Goal: Transaction & Acquisition: Download file/media

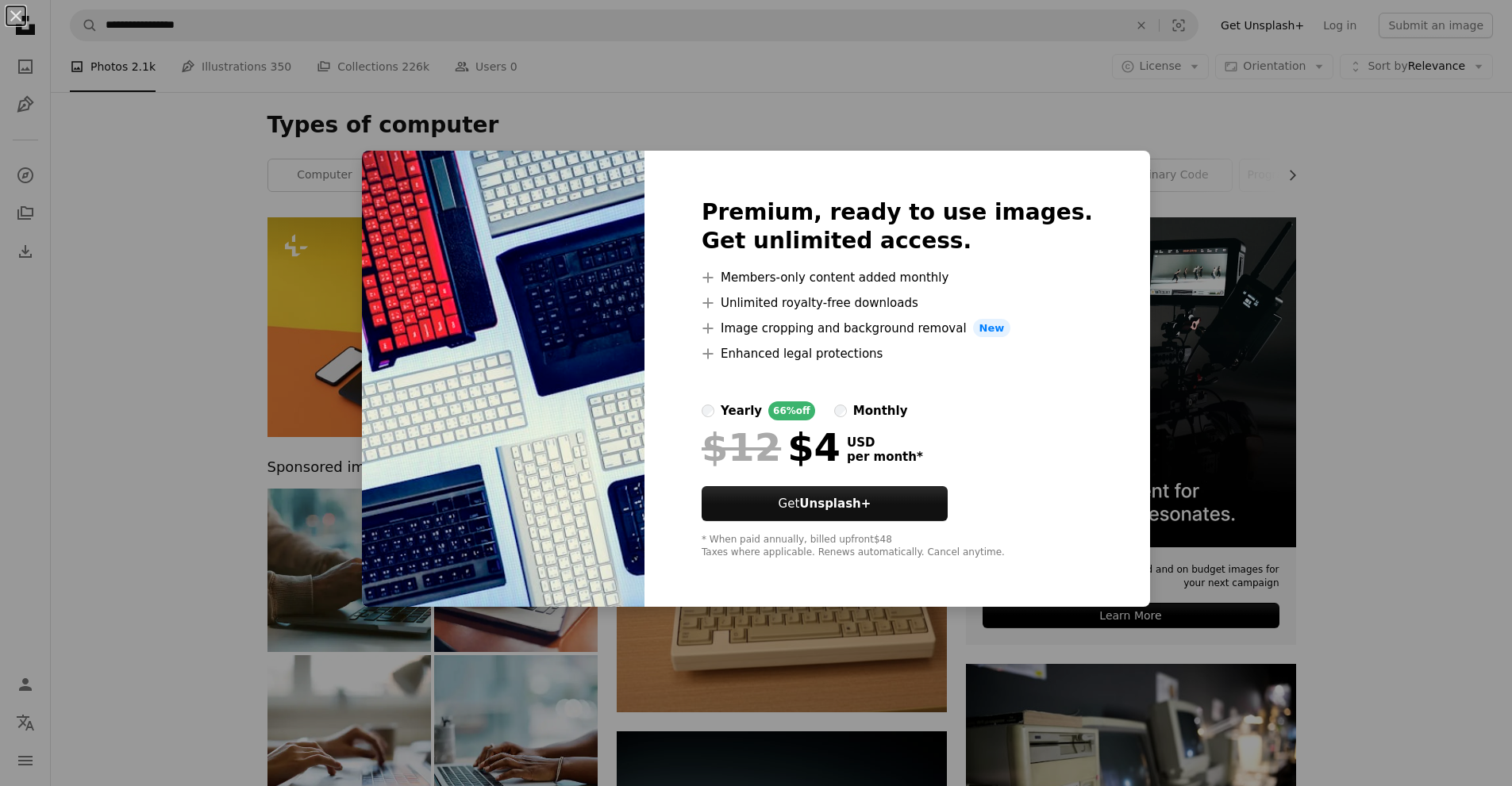
scroll to position [764, 0]
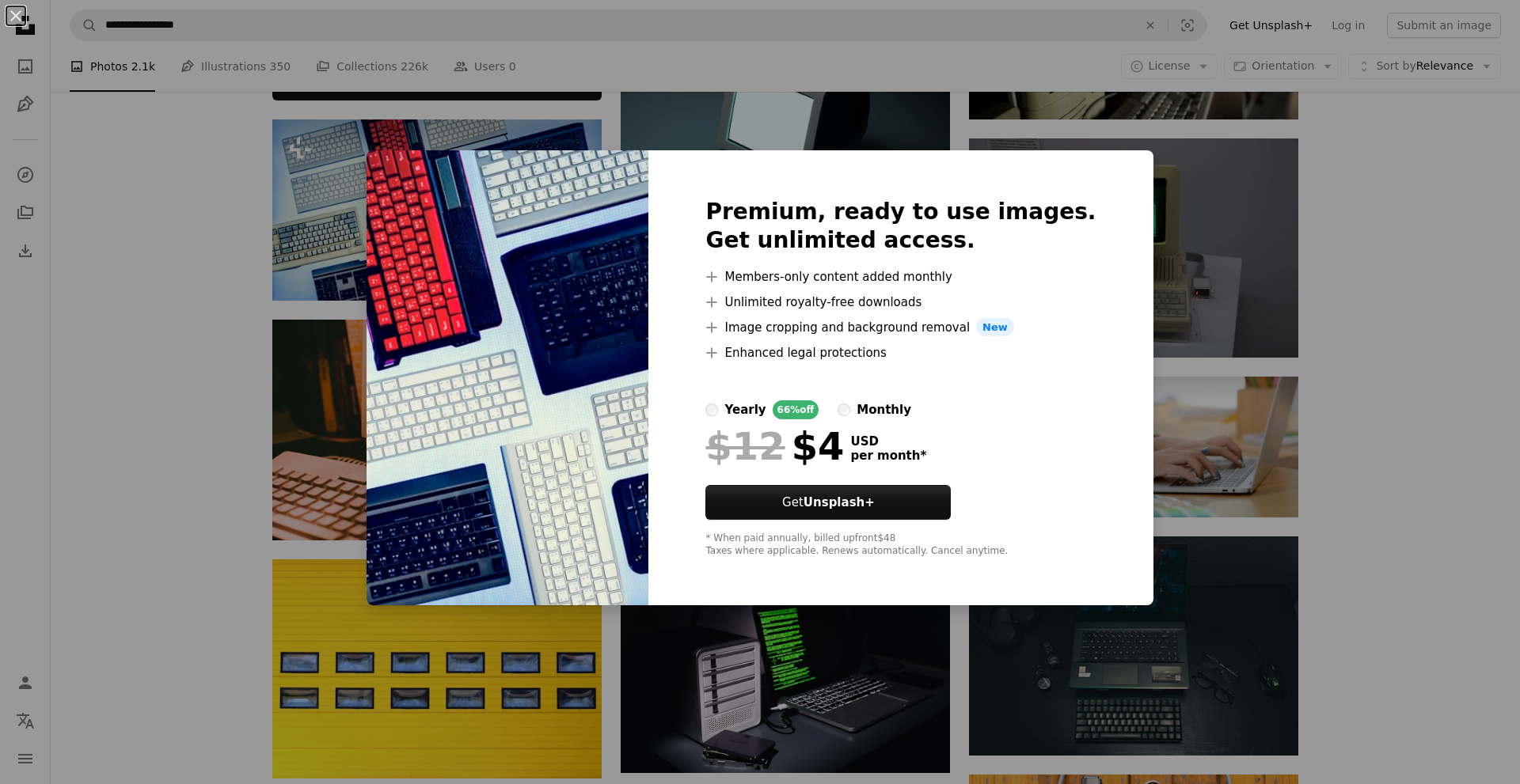
click at [192, 391] on div "An X shape Premium, ready to use images. Get unlimited access. A plus sign Memb…" at bounding box center [760, 392] width 1520 height 784
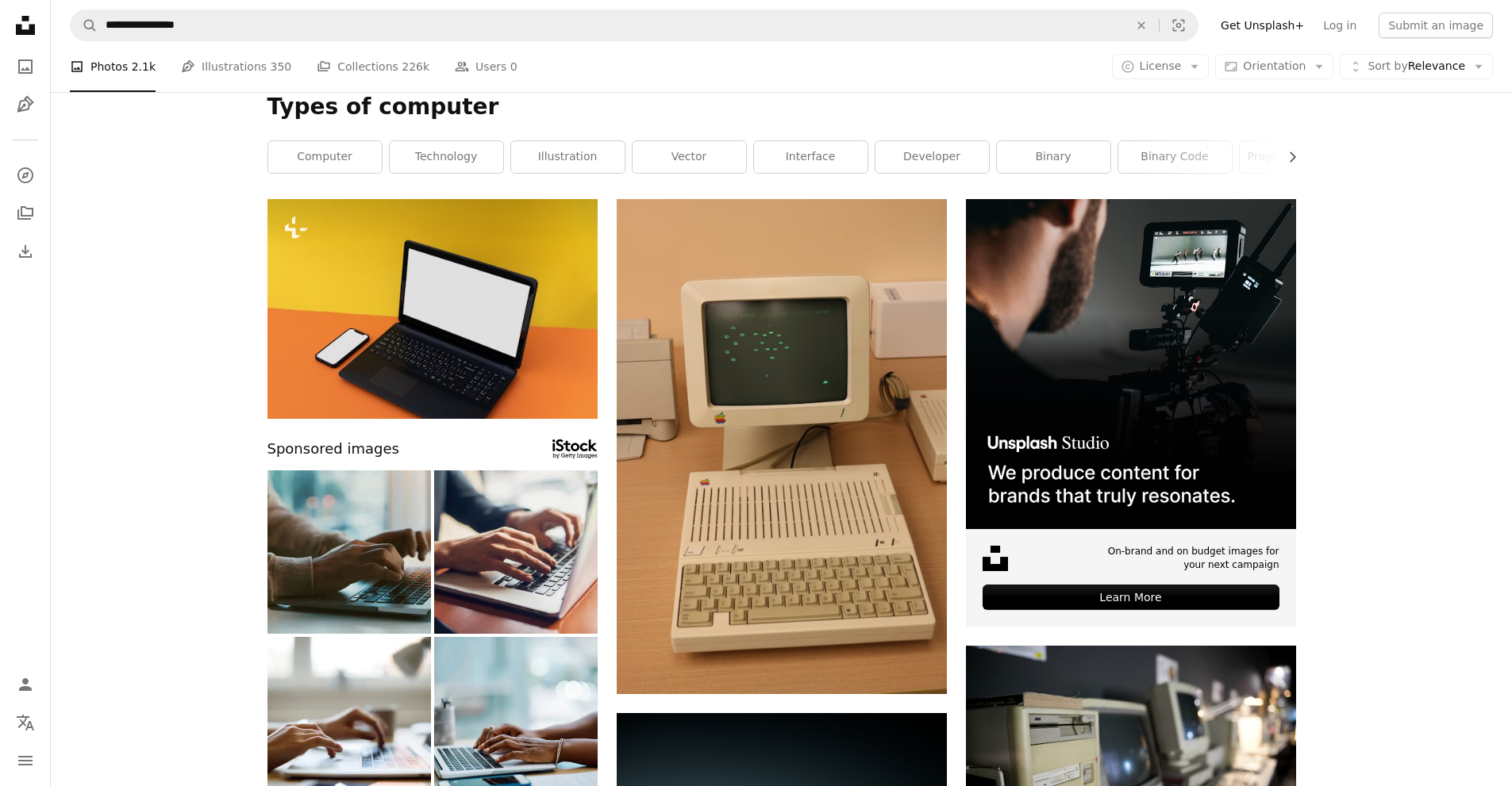
scroll to position [25, 0]
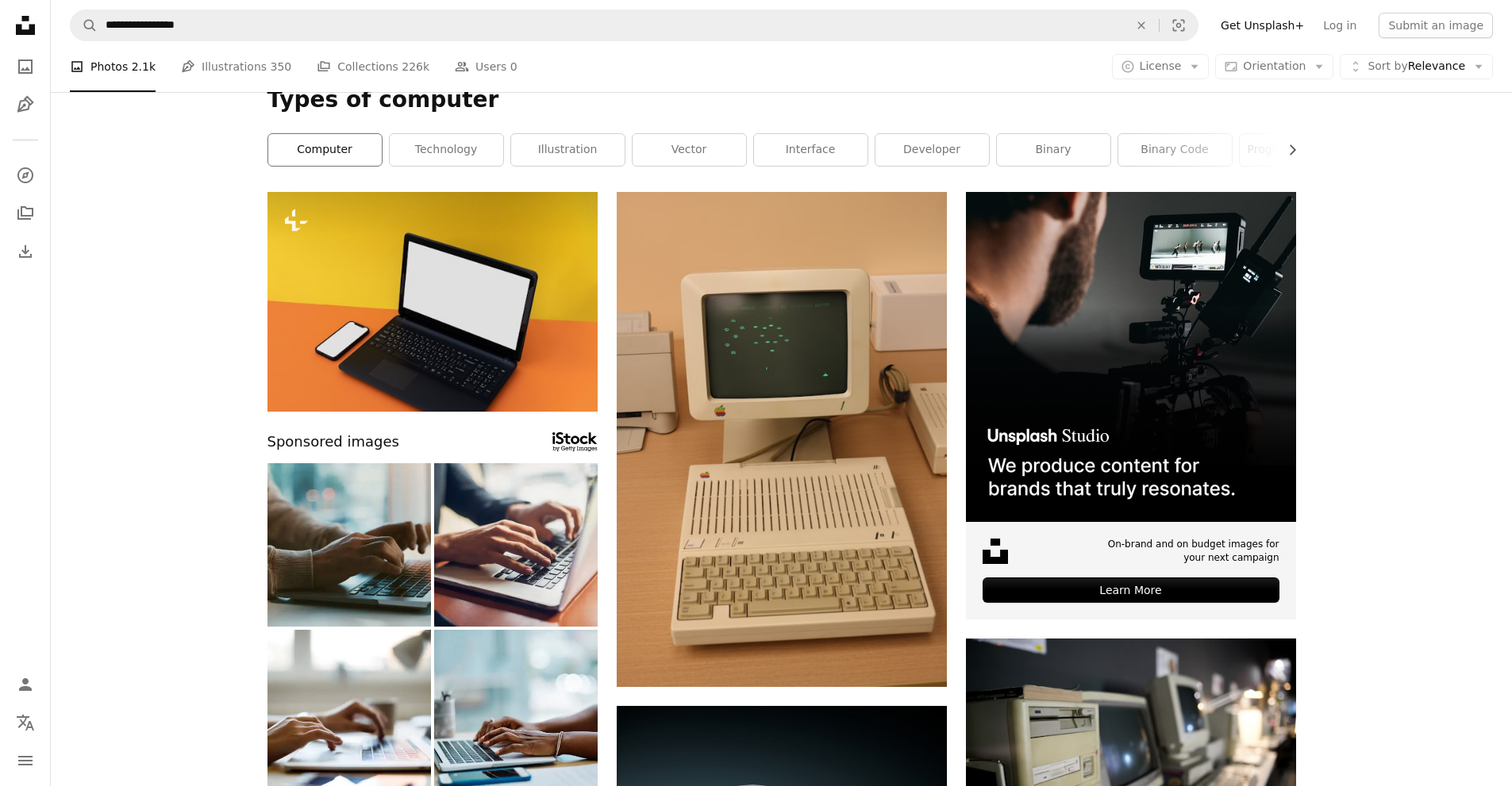
click at [341, 144] on link "computer" at bounding box center [325, 150] width 114 height 32
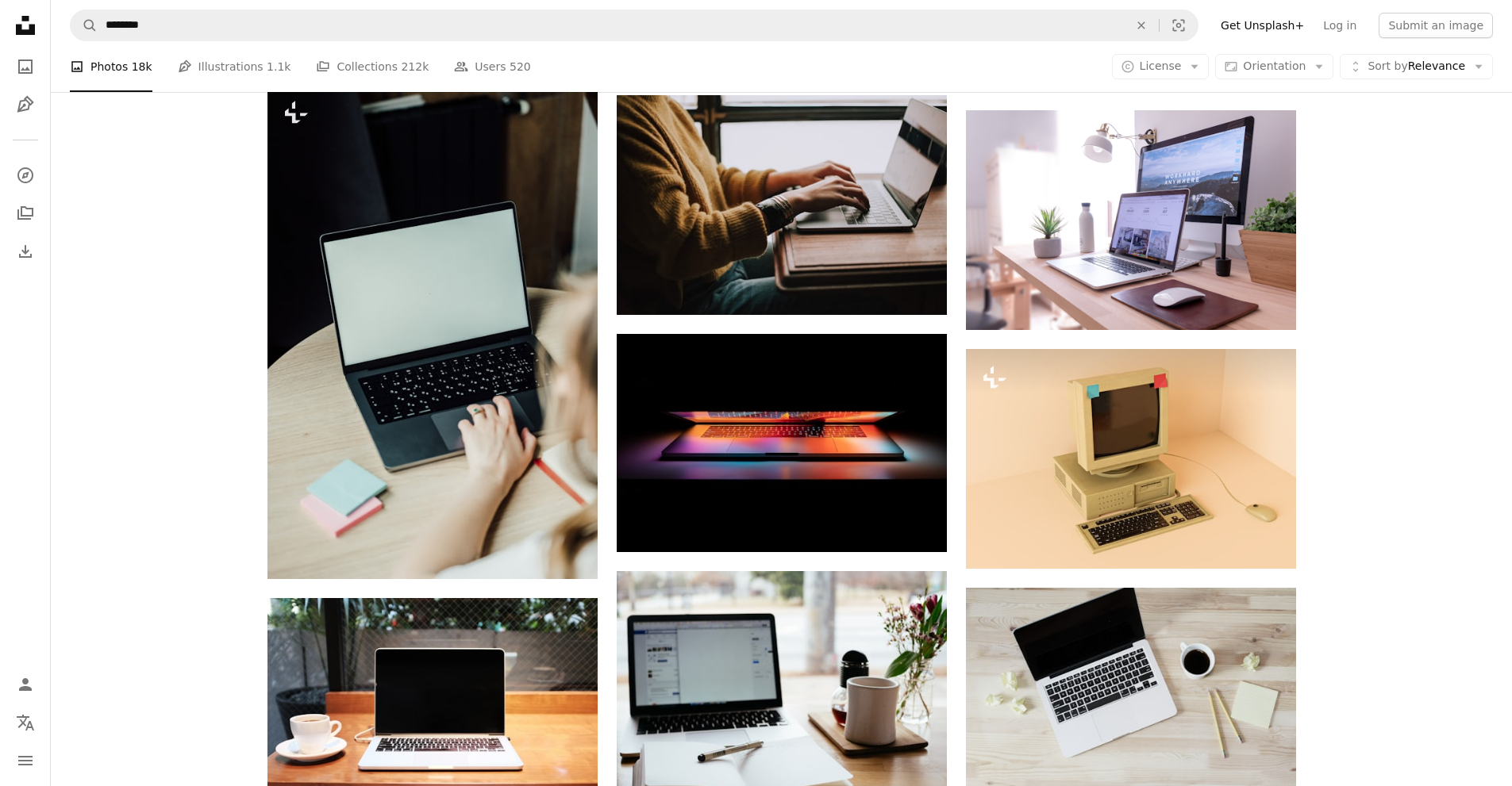
scroll to position [792, 0]
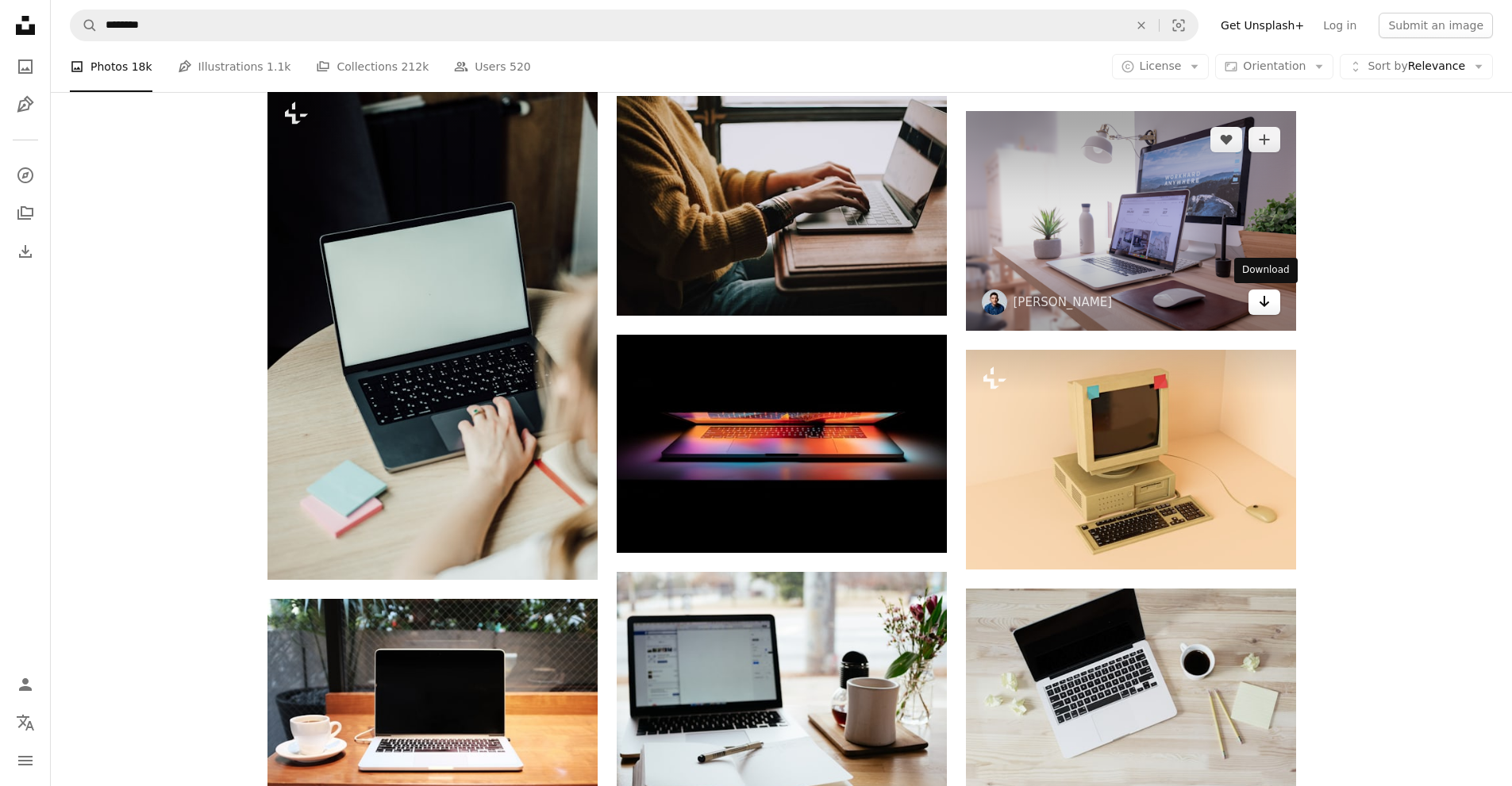
click at [1262, 298] on icon "Arrow pointing down" at bounding box center [1264, 302] width 13 height 19
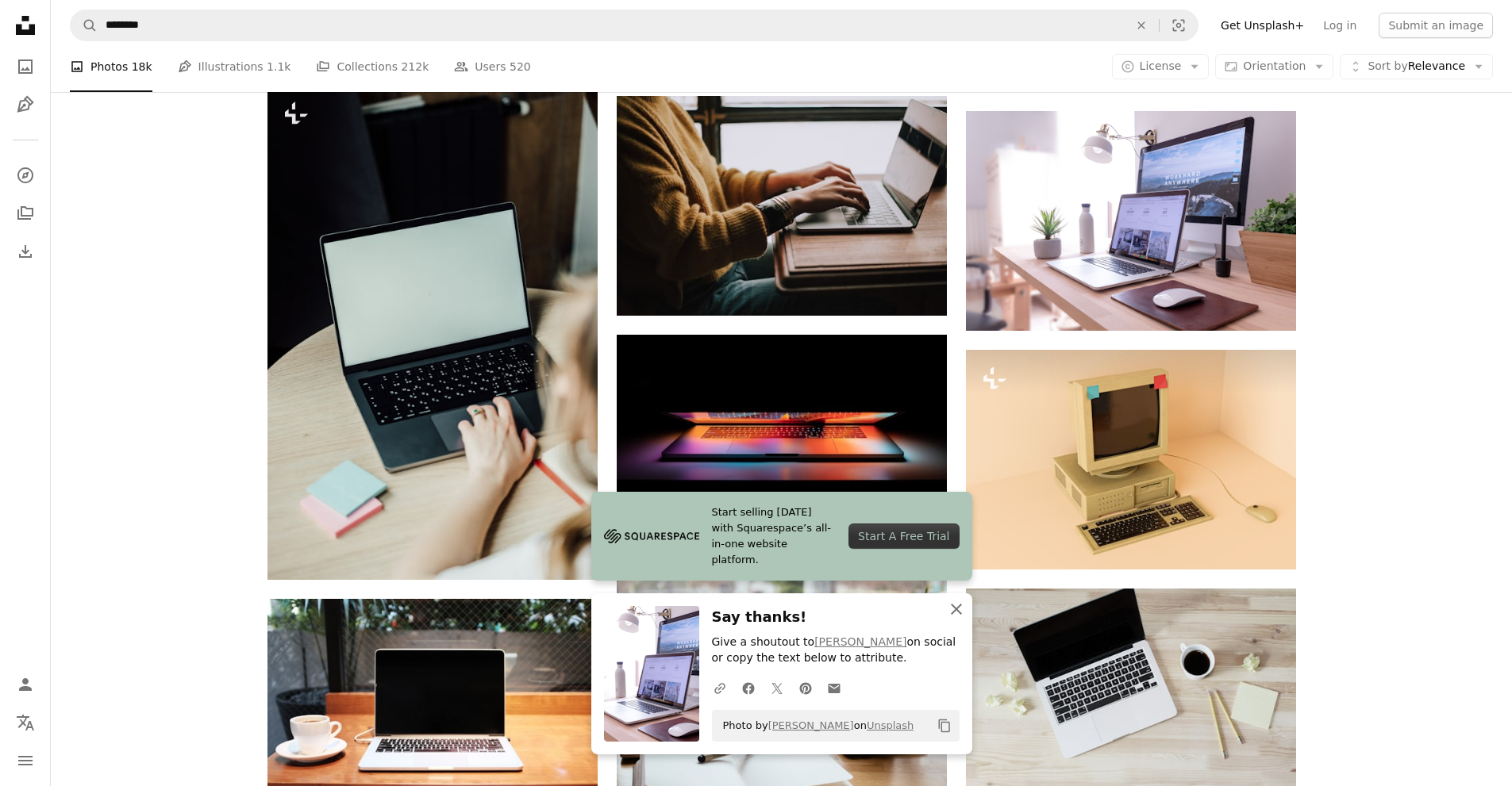
click at [955, 612] on icon "An X shape" at bounding box center [957, 609] width 19 height 19
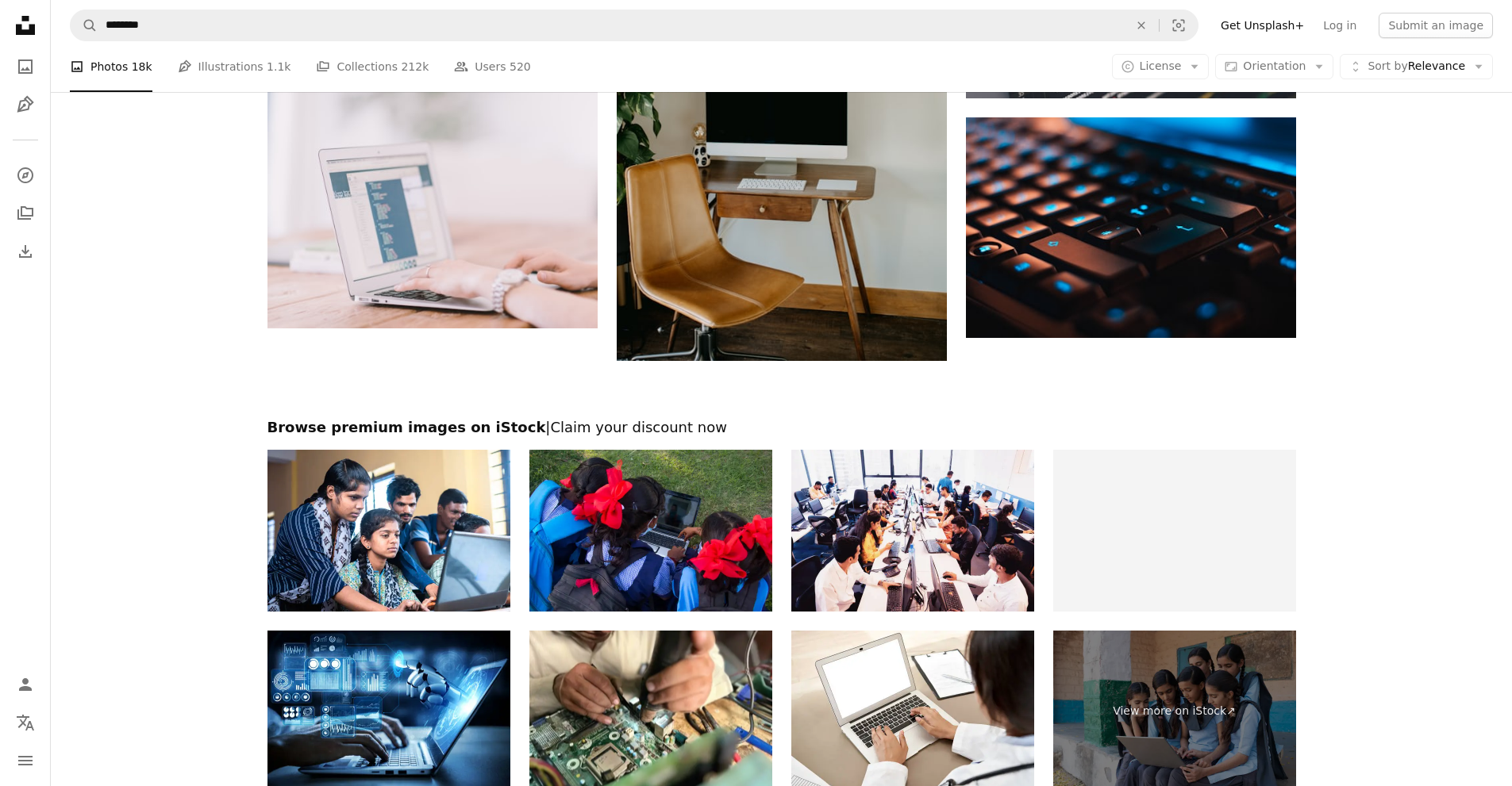
scroll to position [2003, 0]
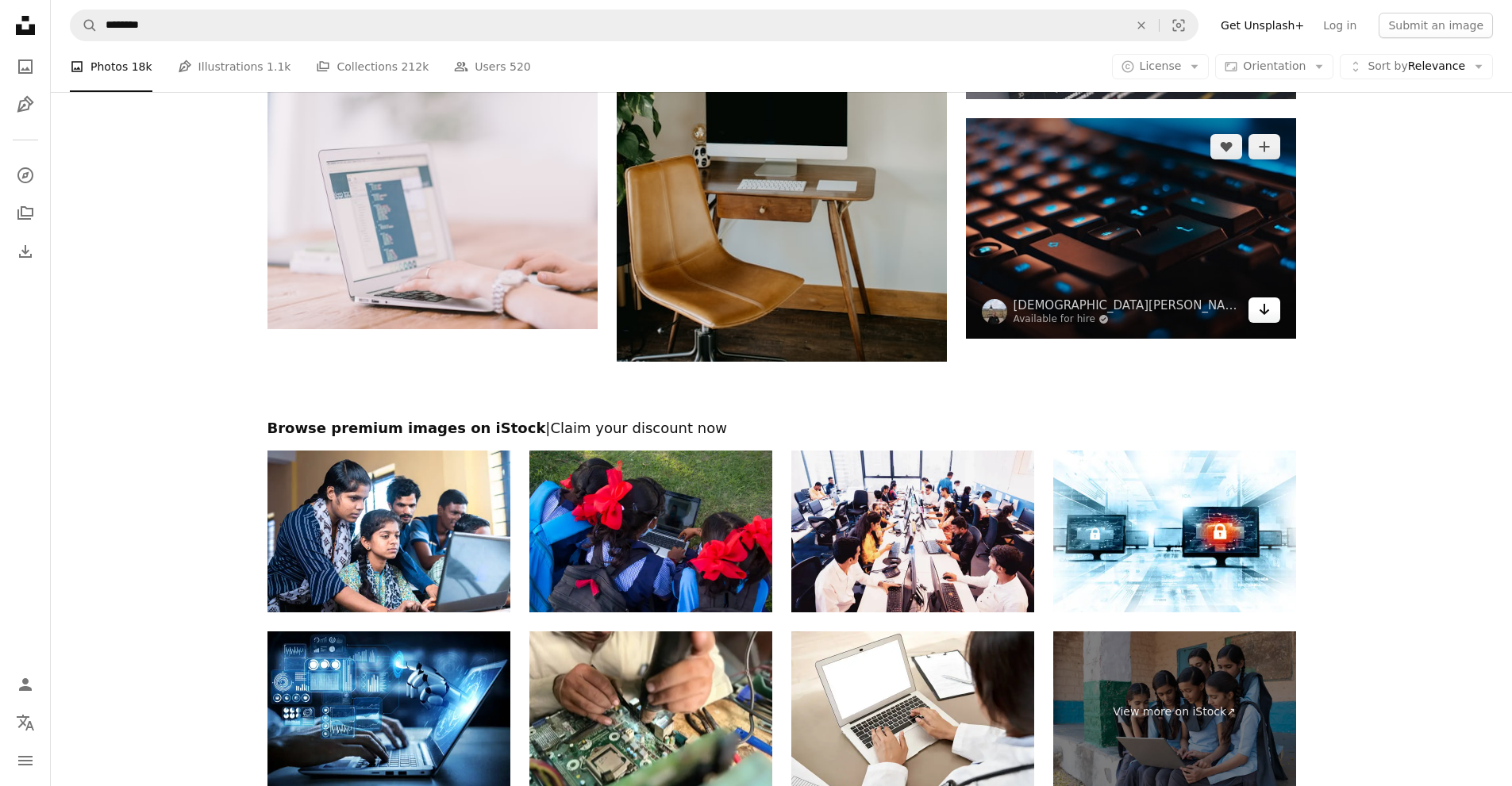
click at [1269, 312] on icon "Arrow pointing down" at bounding box center [1264, 310] width 13 height 19
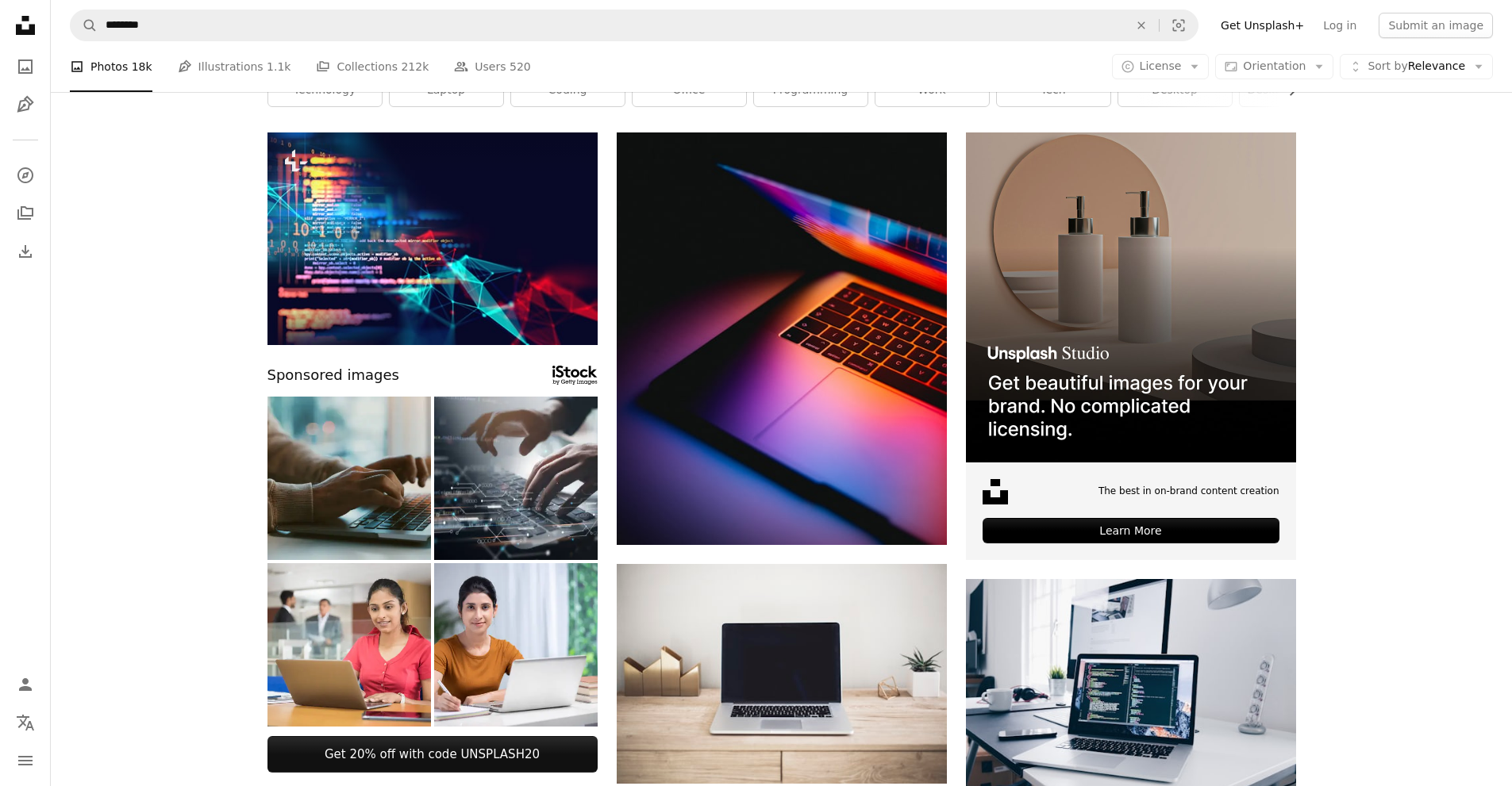
scroll to position [0, 0]
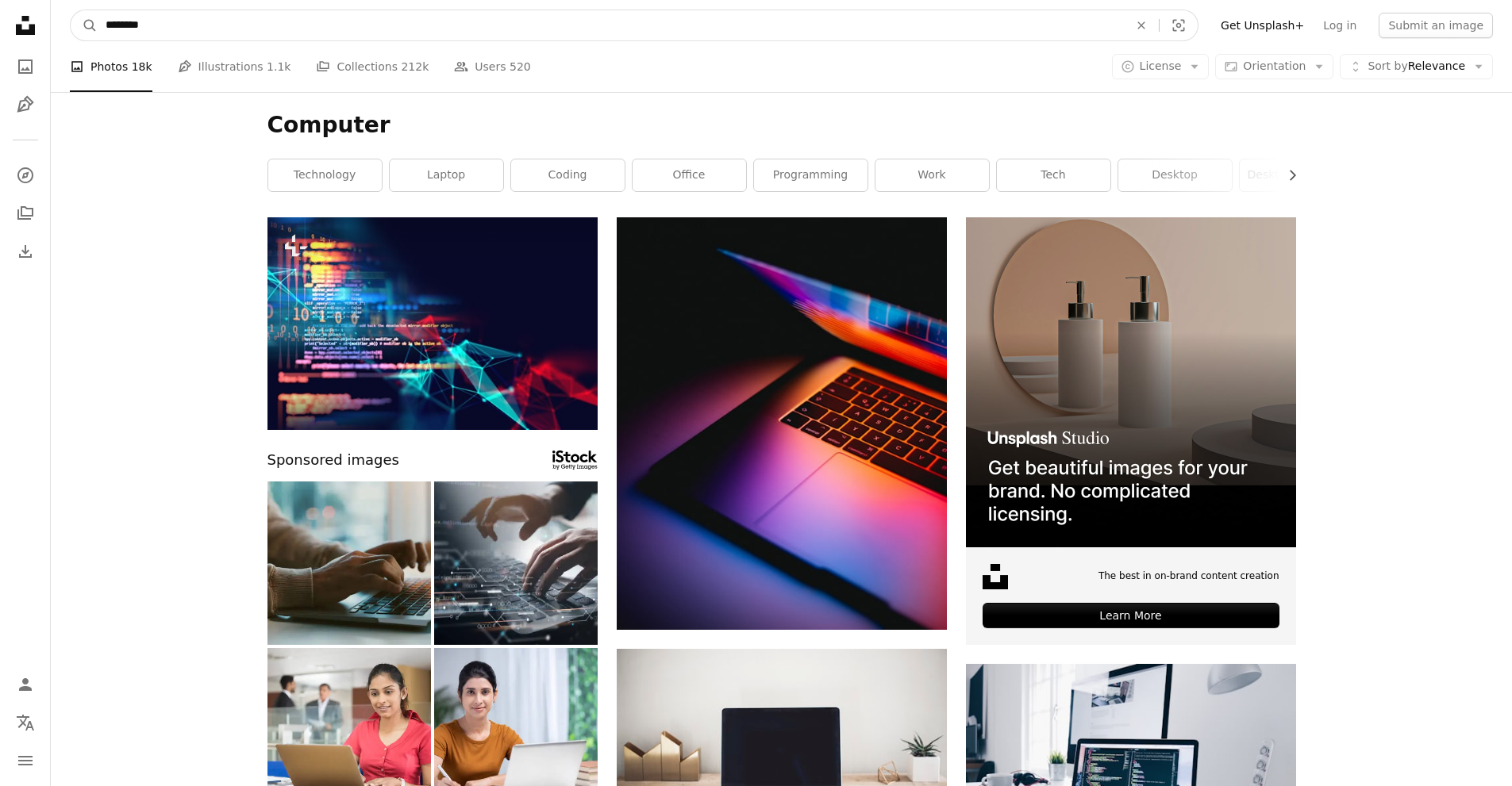
drag, startPoint x: 247, startPoint y: 21, endPoint x: 0, endPoint y: 67, distance: 251.2
type input "**********"
click button "A magnifying glass" at bounding box center [84, 25] width 27 height 30
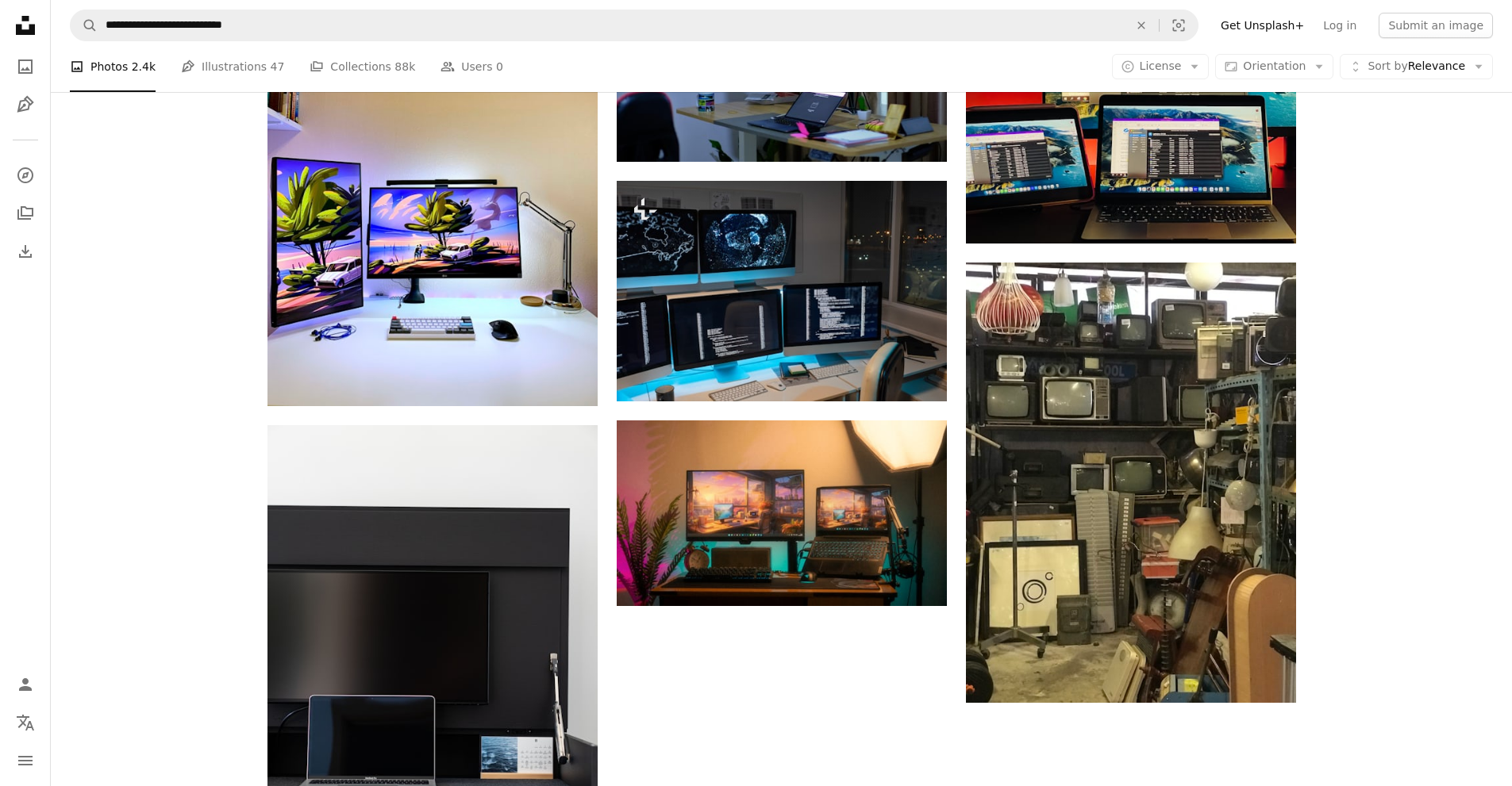
scroll to position [2277, 0]
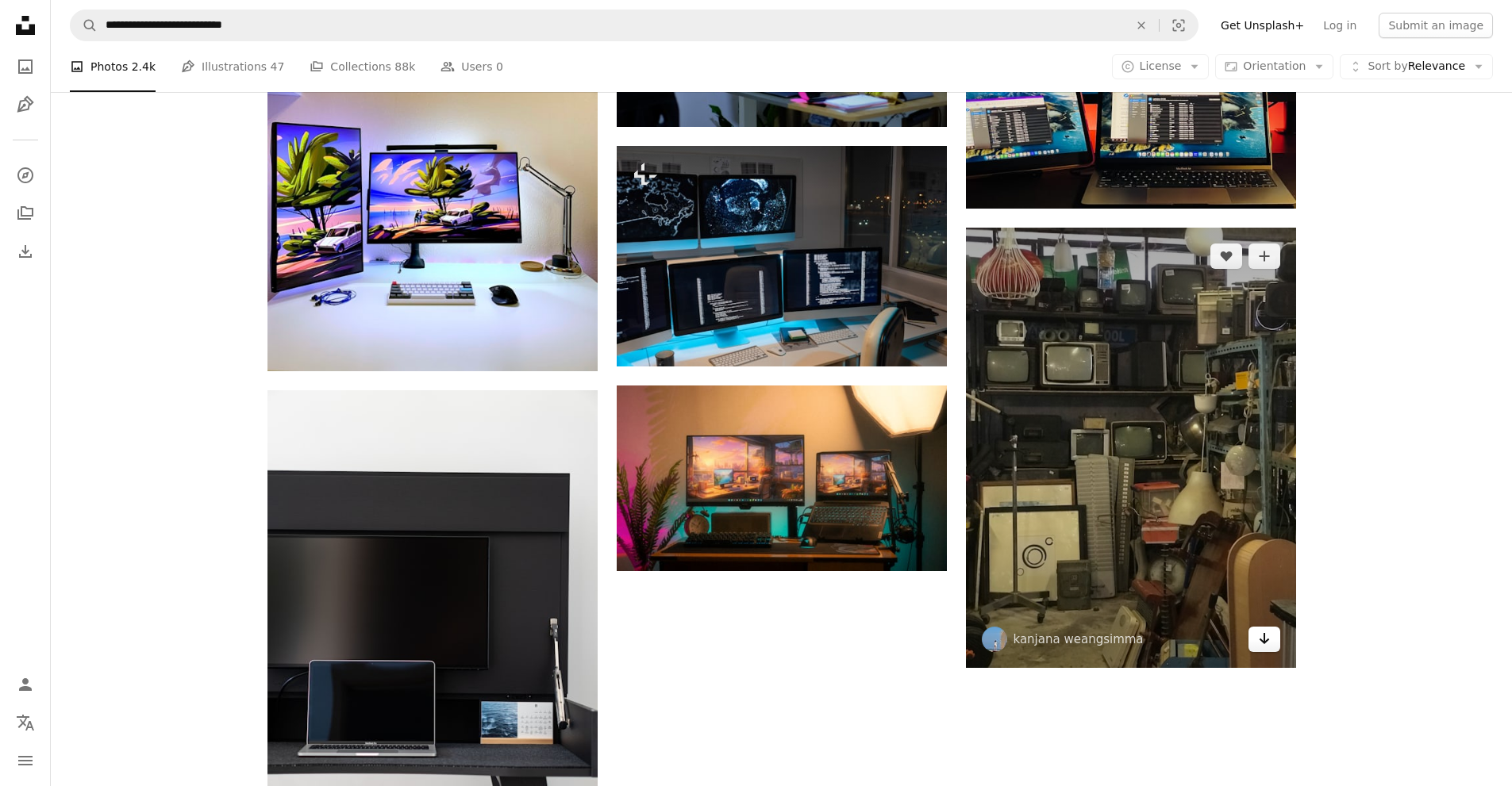
click at [1267, 644] on icon "Arrow pointing down" at bounding box center [1264, 639] width 13 height 19
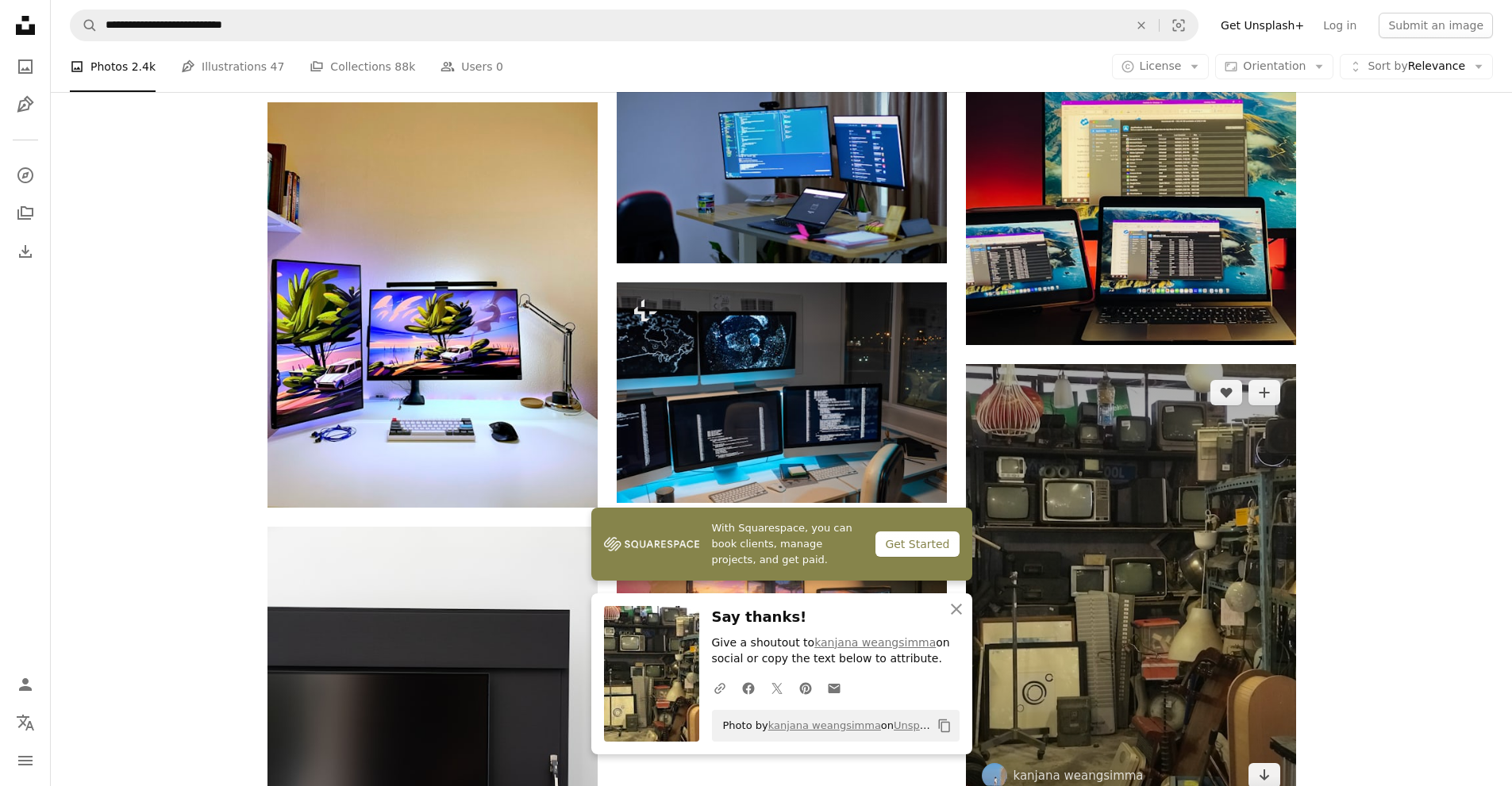
scroll to position [2128, 0]
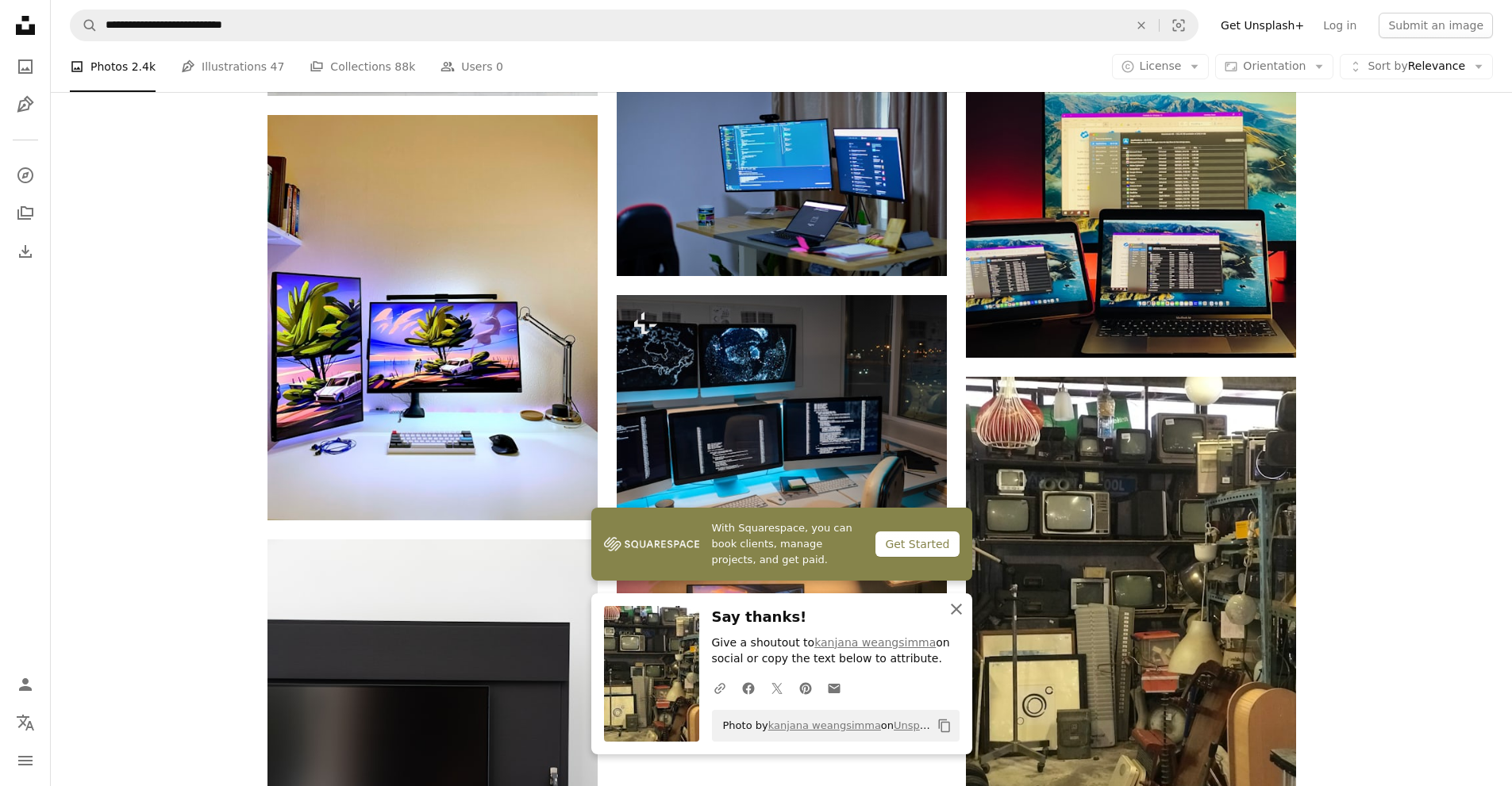
click at [955, 617] on icon "An X shape" at bounding box center [957, 609] width 19 height 19
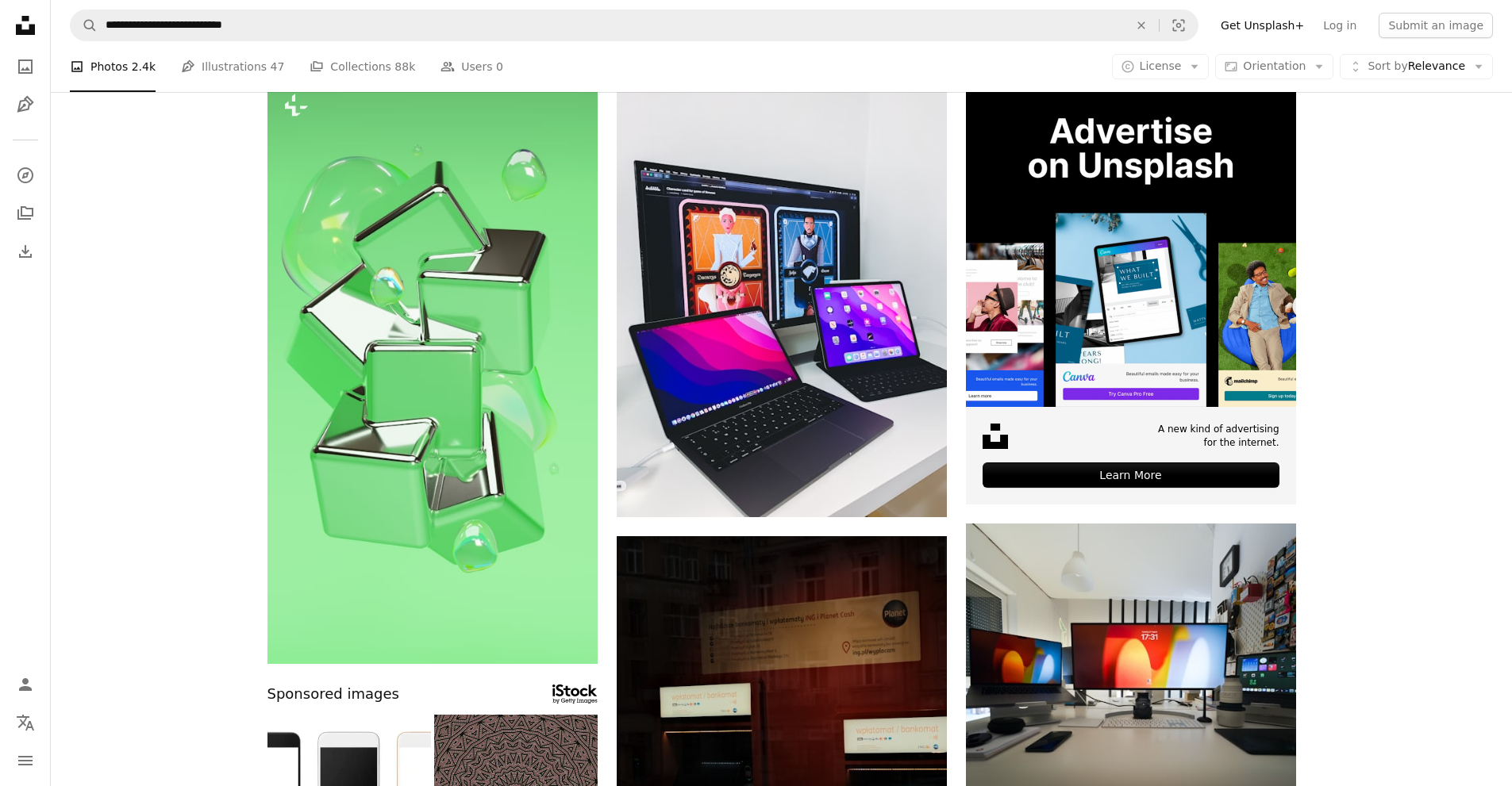
scroll to position [0, 0]
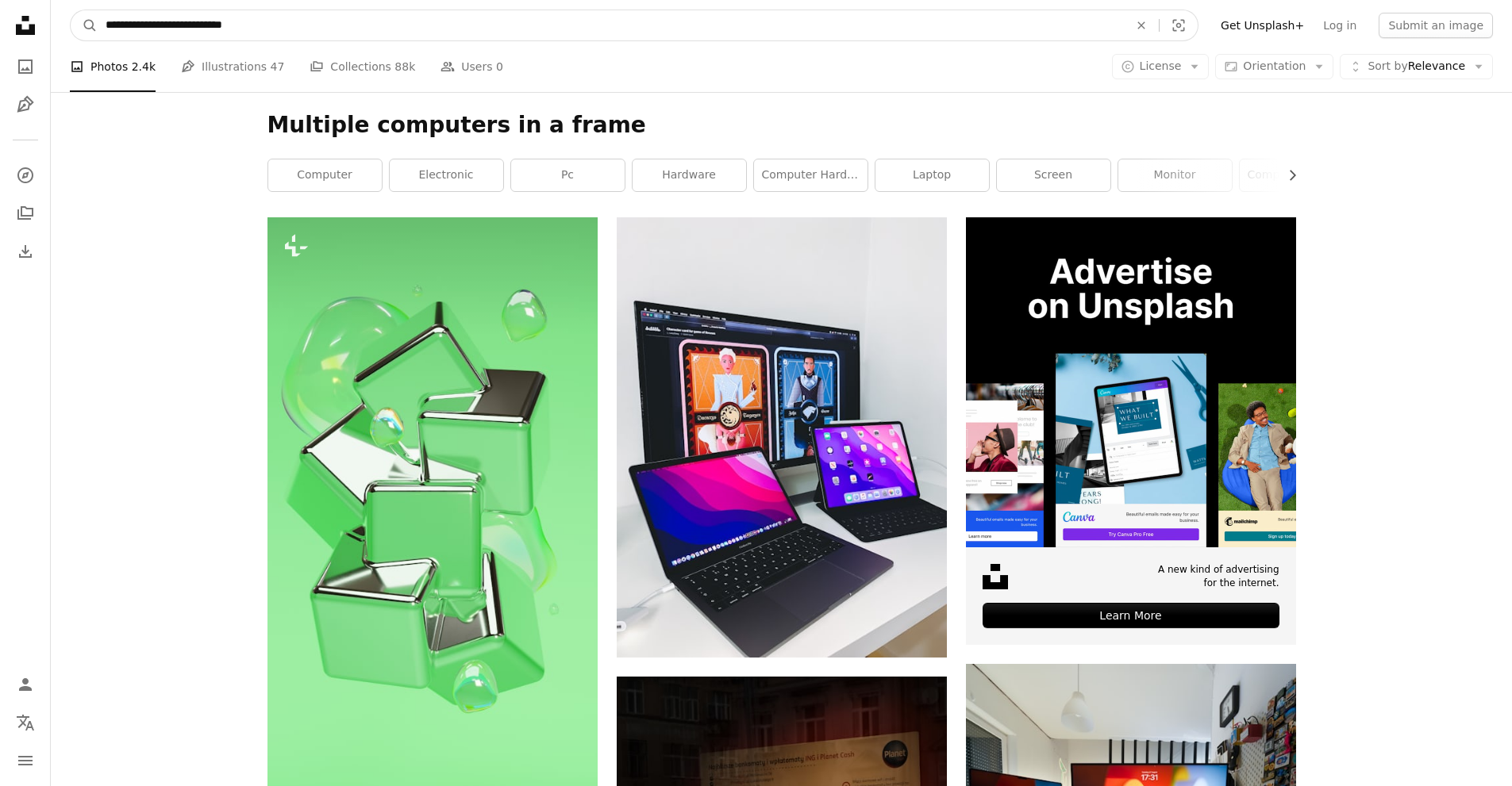
click at [282, 25] on input "**********" at bounding box center [611, 25] width 1026 height 30
type input "**********"
click button "A magnifying glass" at bounding box center [84, 25] width 27 height 30
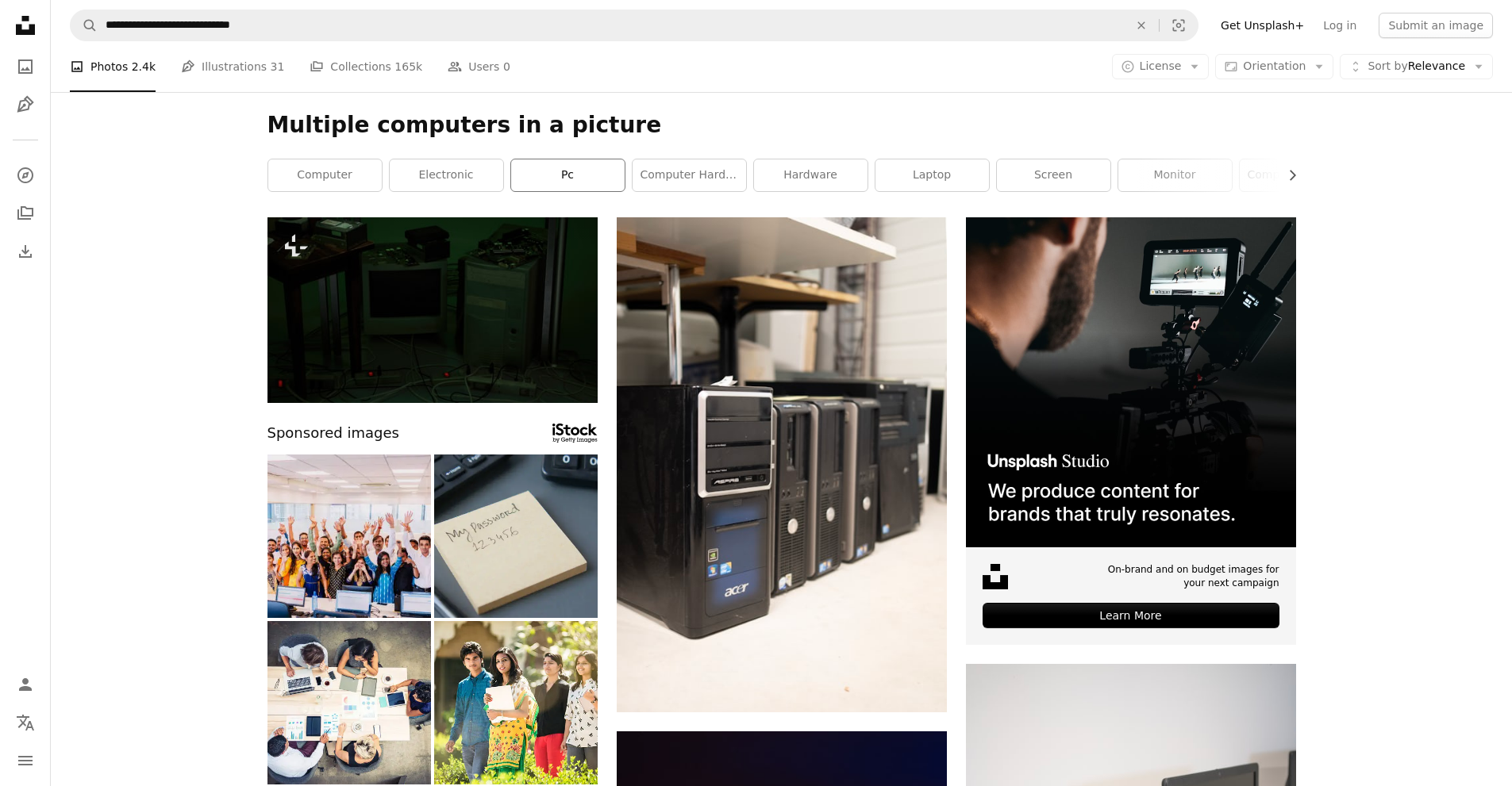
click at [577, 182] on link "pc" at bounding box center [568, 175] width 114 height 32
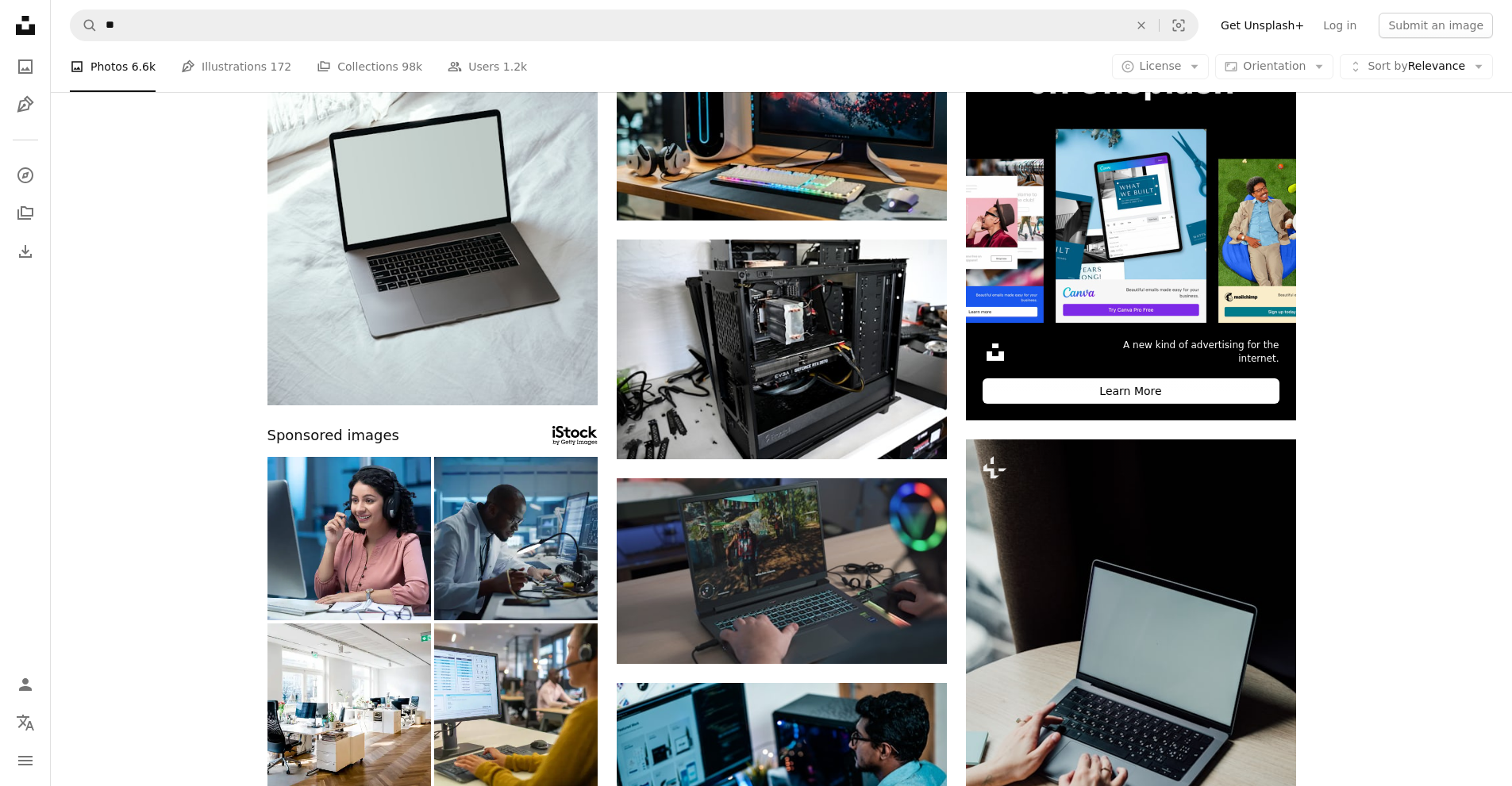
scroll to position [216, 0]
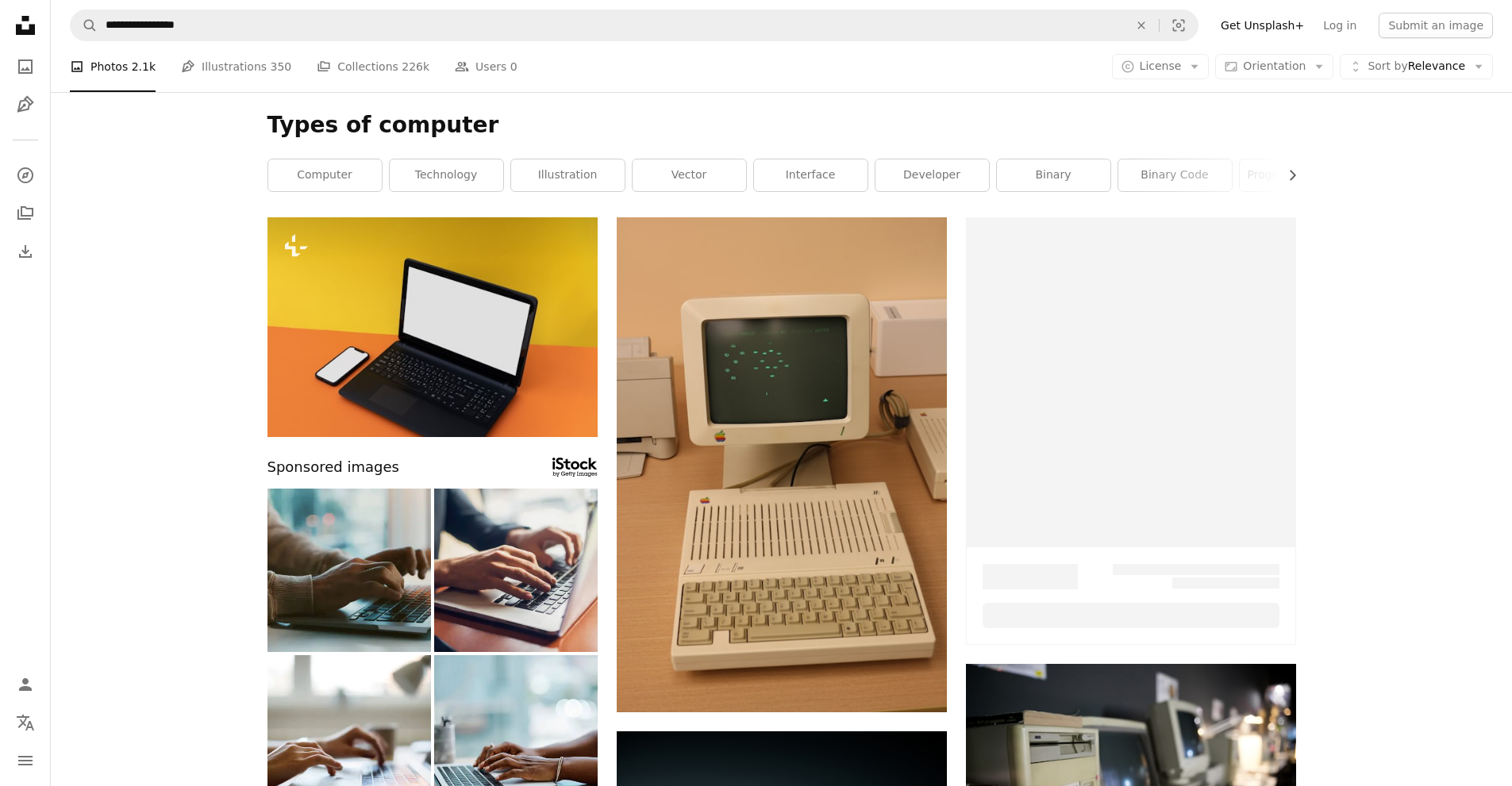
scroll to position [25, 0]
